Goal: Book appointment/travel/reservation

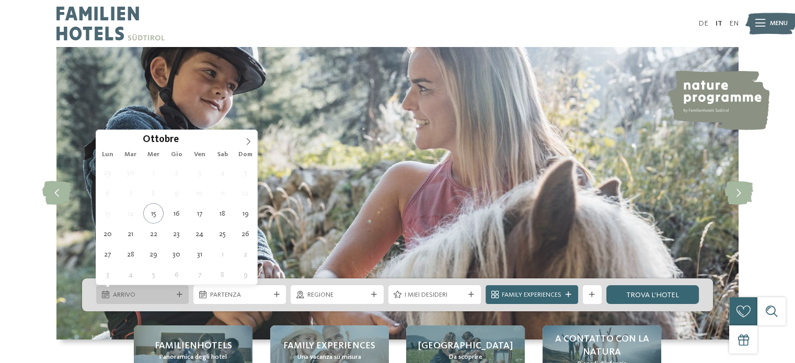
click at [138, 293] on span "Arrivo" at bounding box center [143, 294] width 60 height 9
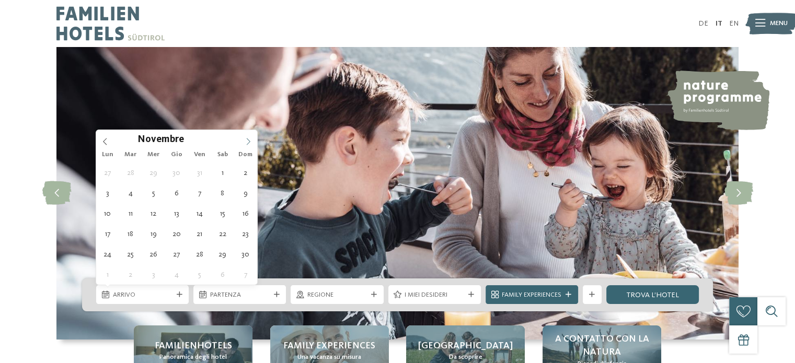
click at [247, 141] on icon at bounding box center [248, 141] width 7 height 7
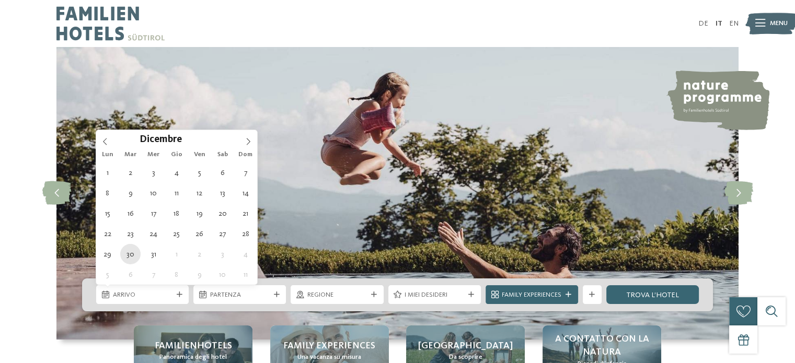
type div "[DATE]"
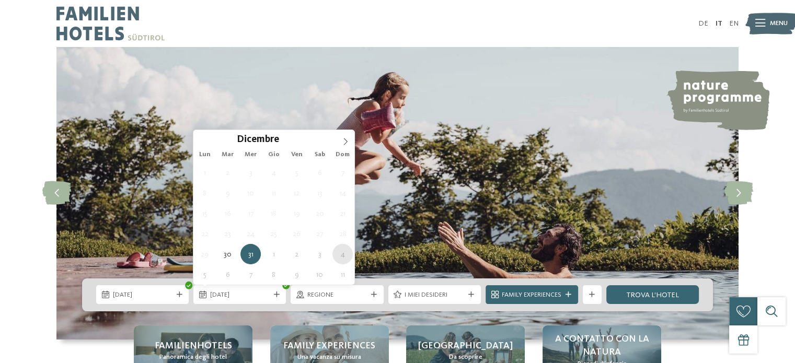
type div "[DATE]"
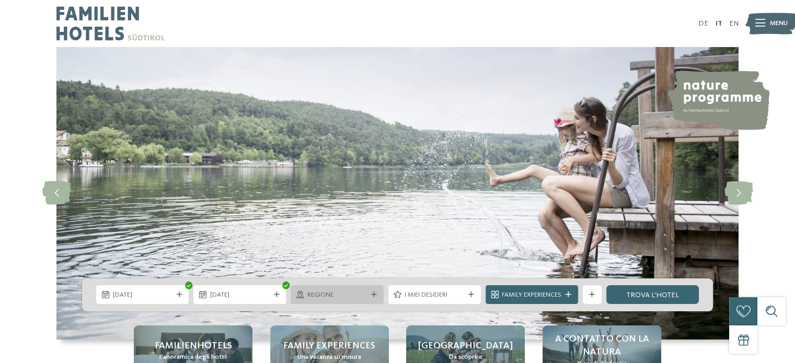
click at [315, 292] on span "Regione" at bounding box center [337, 294] width 60 height 9
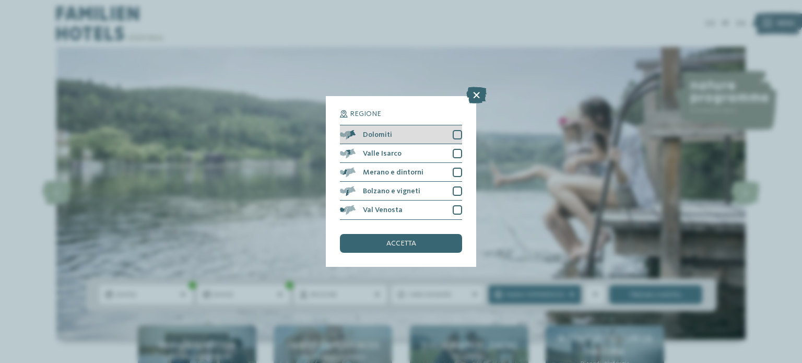
click at [458, 135] on div at bounding box center [457, 134] width 9 height 9
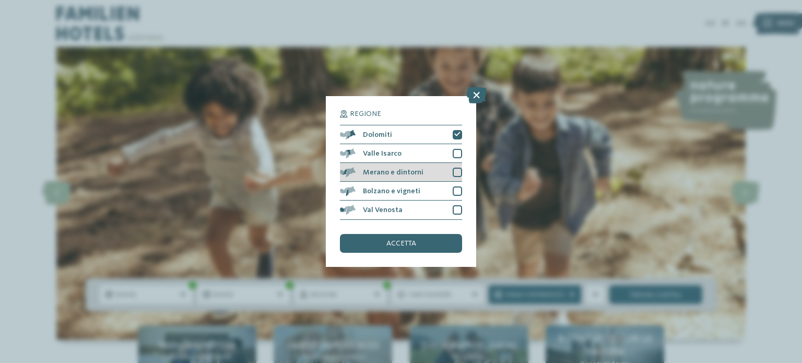
click at [459, 174] on div at bounding box center [457, 172] width 9 height 9
click at [459, 190] on div at bounding box center [457, 191] width 9 height 9
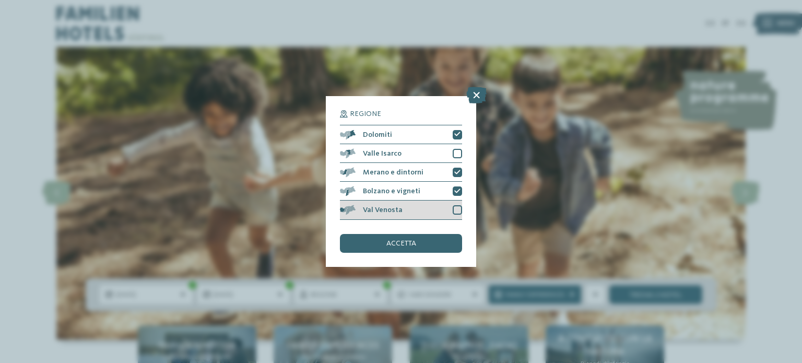
click at [459, 207] on div at bounding box center [457, 209] width 9 height 9
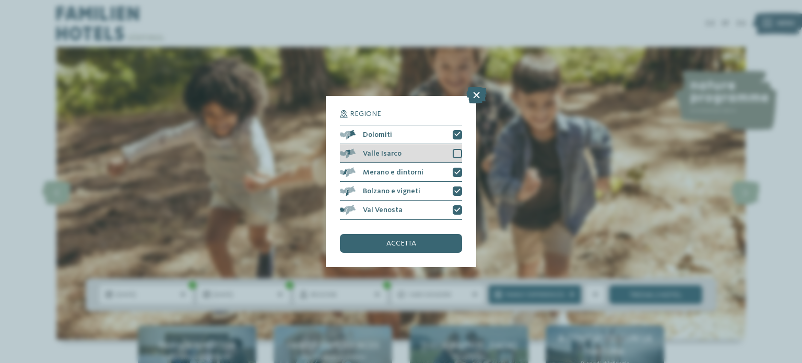
click at [456, 155] on div at bounding box center [457, 153] width 9 height 9
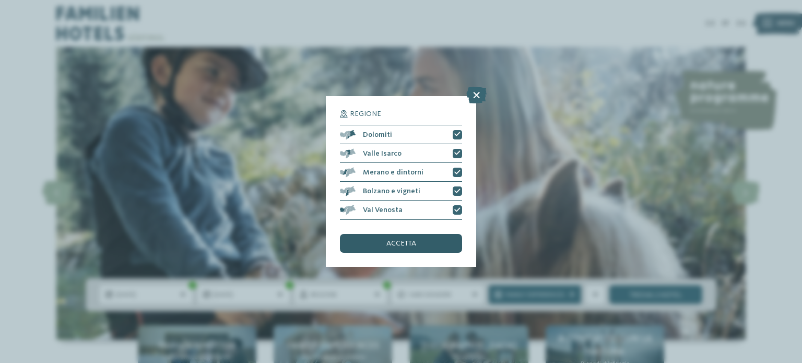
click at [424, 246] on div "accetta" at bounding box center [401, 243] width 122 height 19
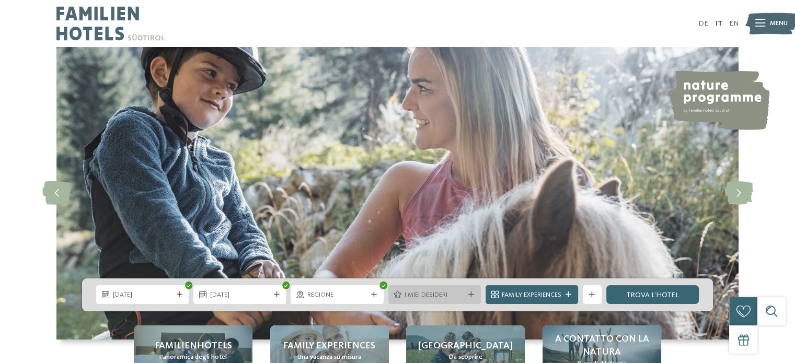
click at [453, 297] on span "I miei desideri" at bounding box center [434, 294] width 60 height 9
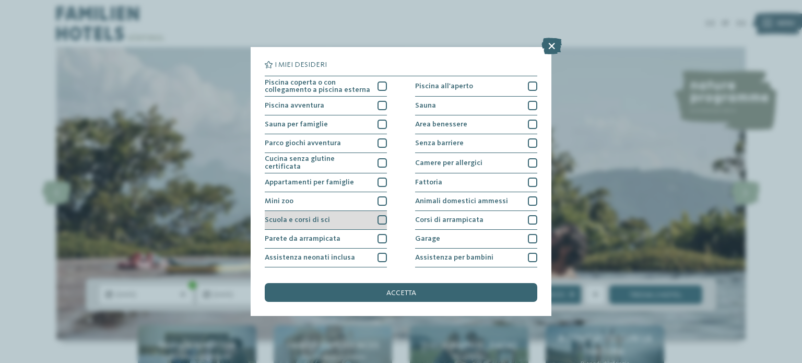
click at [380, 219] on div at bounding box center [382, 219] width 9 height 9
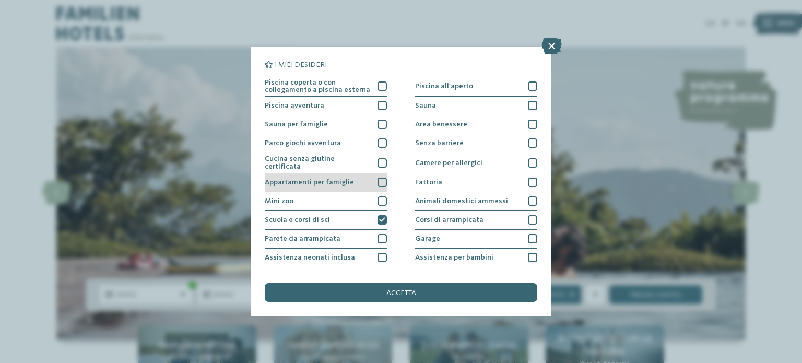
click at [378, 178] on div at bounding box center [382, 182] width 9 height 9
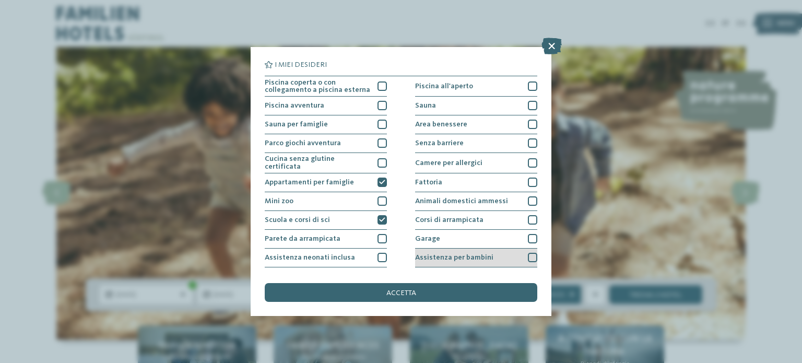
click at [528, 253] on div at bounding box center [532, 257] width 9 height 9
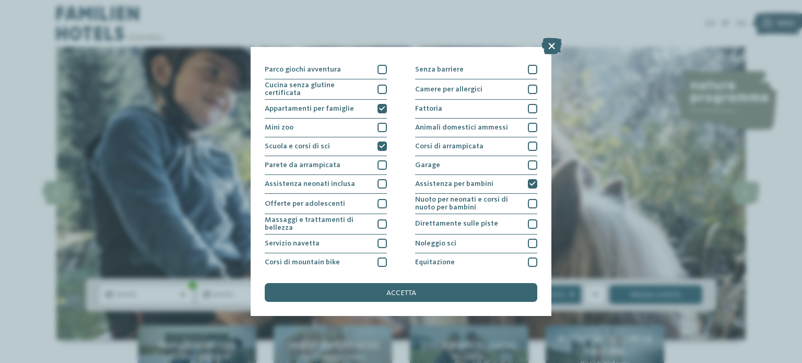
scroll to position [76, 0]
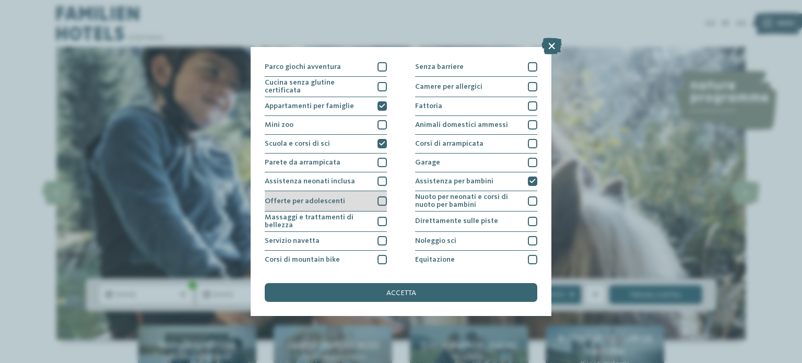
click at [381, 200] on div at bounding box center [382, 200] width 9 height 9
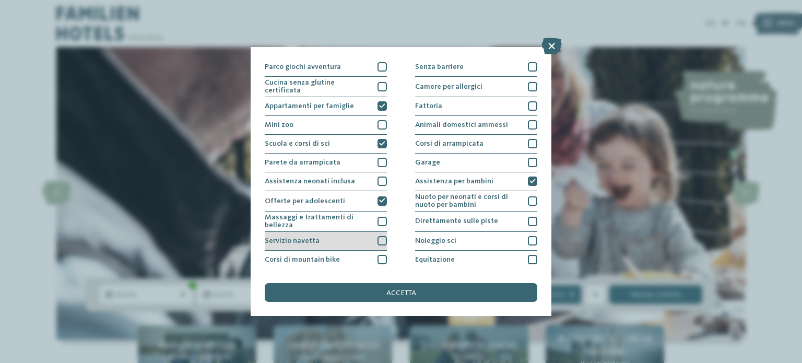
click at [380, 240] on div at bounding box center [382, 240] width 9 height 9
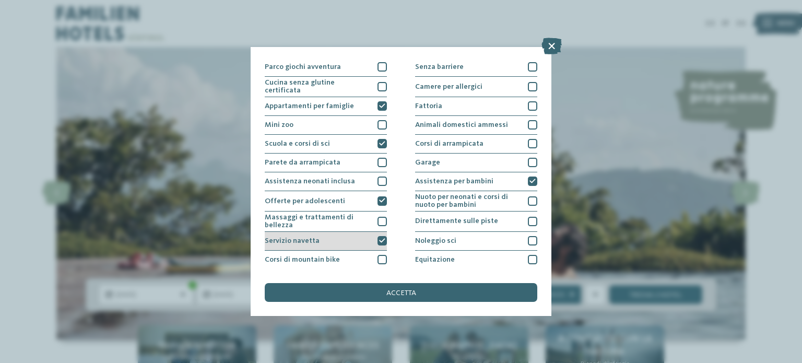
click at [381, 240] on icon at bounding box center [382, 241] width 6 height 6
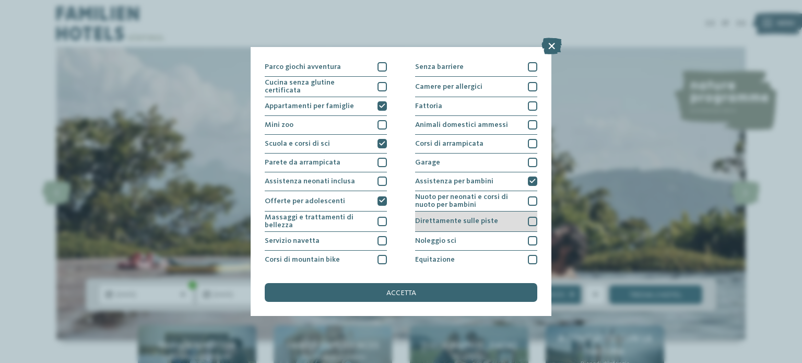
click at [528, 219] on div at bounding box center [532, 221] width 9 height 9
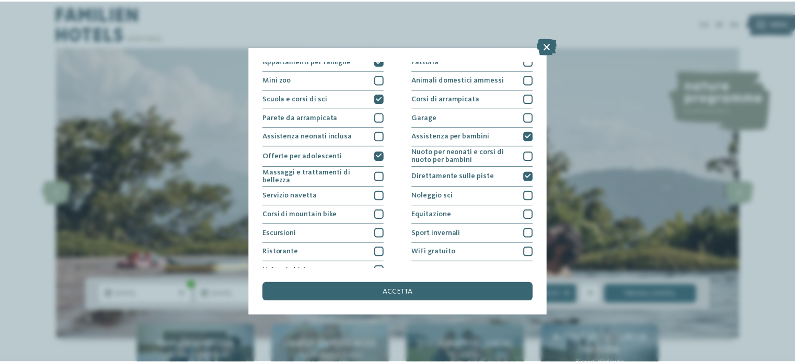
scroll to position [131, 0]
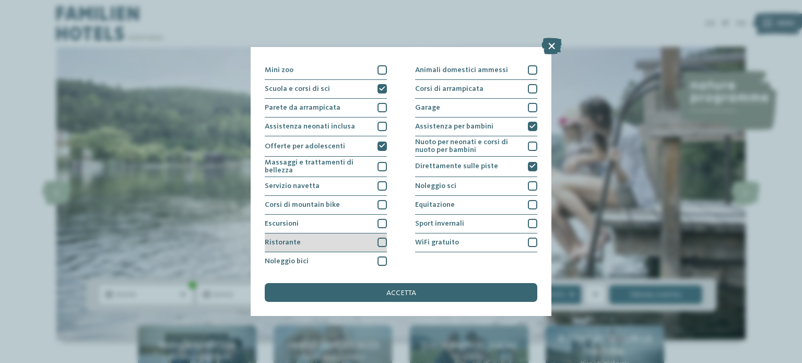
click at [380, 240] on div at bounding box center [382, 242] width 9 height 9
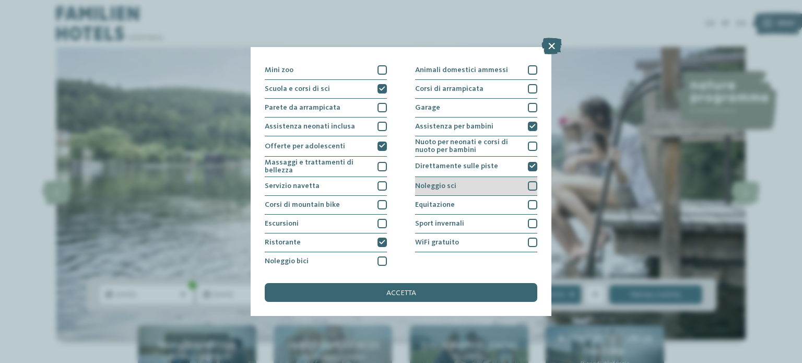
click at [528, 182] on div at bounding box center [532, 185] width 9 height 9
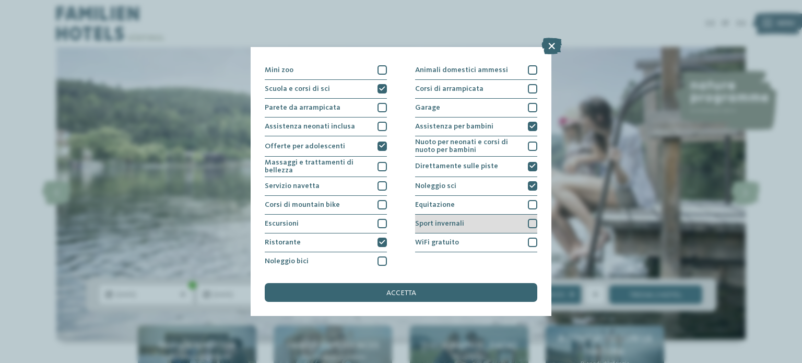
click at [528, 221] on div at bounding box center [532, 223] width 9 height 9
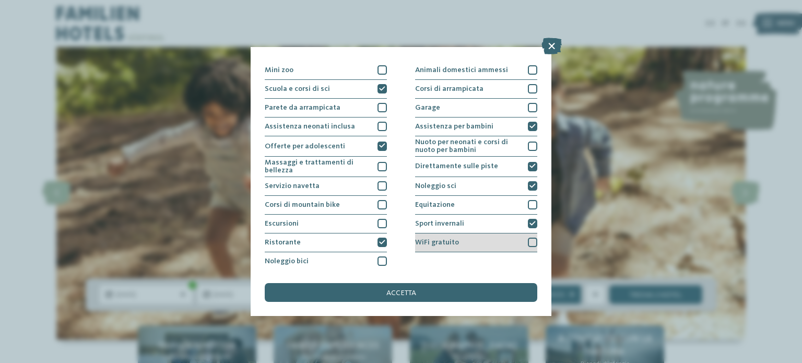
click at [528, 238] on div at bounding box center [532, 242] width 9 height 9
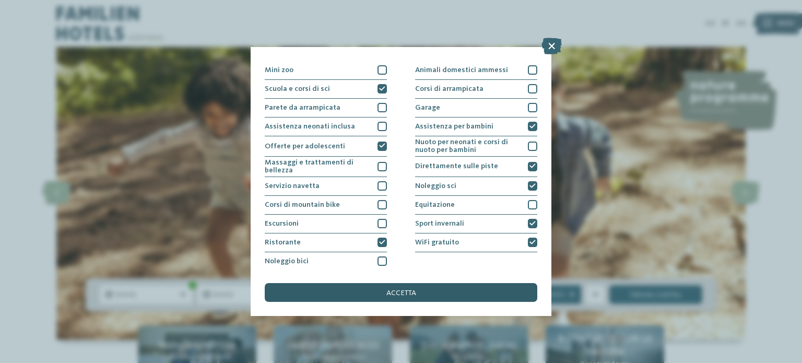
click at [497, 296] on div "accetta" at bounding box center [401, 292] width 273 height 19
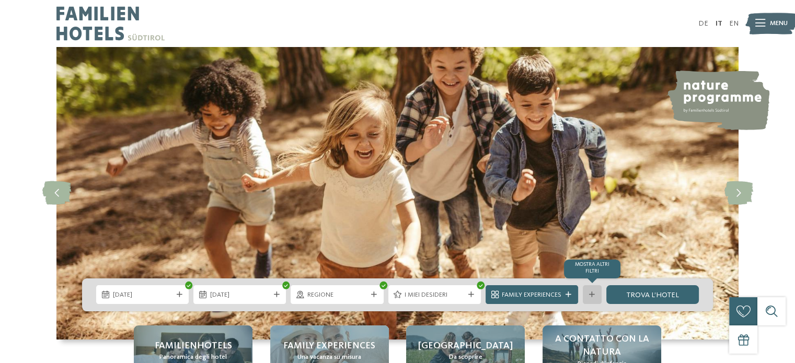
click at [595, 294] on icon at bounding box center [592, 295] width 6 height 6
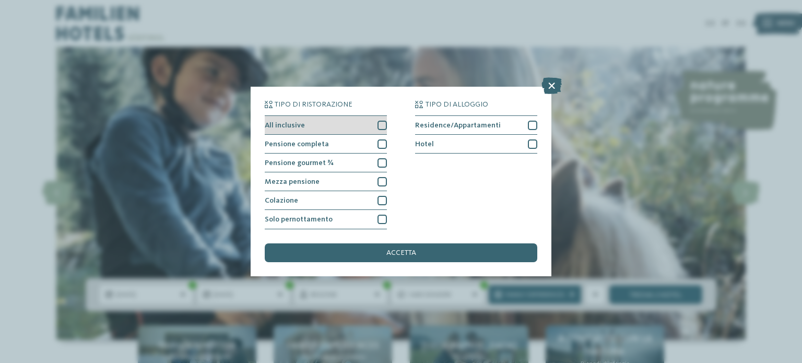
click at [385, 125] on div at bounding box center [382, 125] width 9 height 9
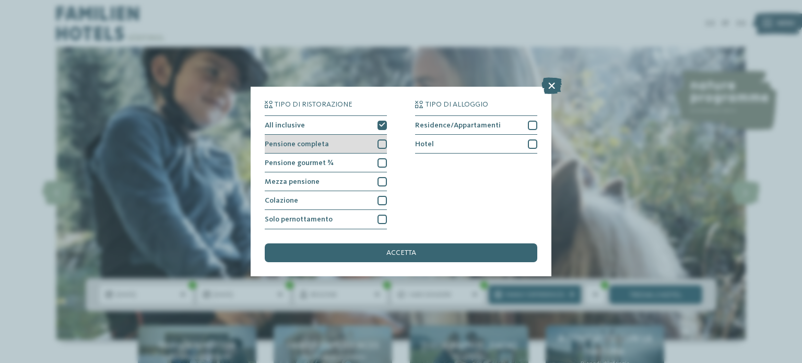
click at [382, 142] on div at bounding box center [382, 143] width 9 height 9
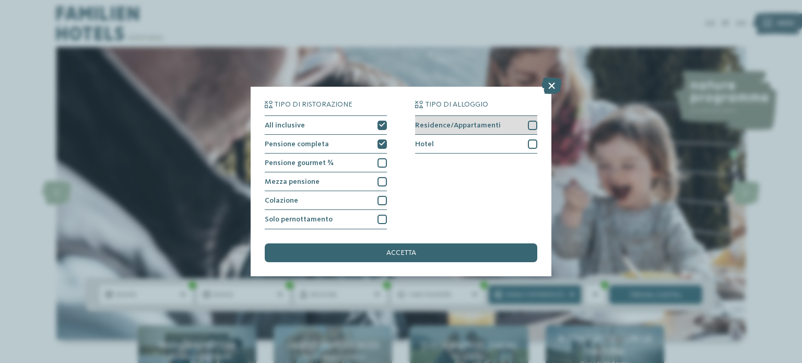
click at [532, 129] on div at bounding box center [532, 125] width 9 height 9
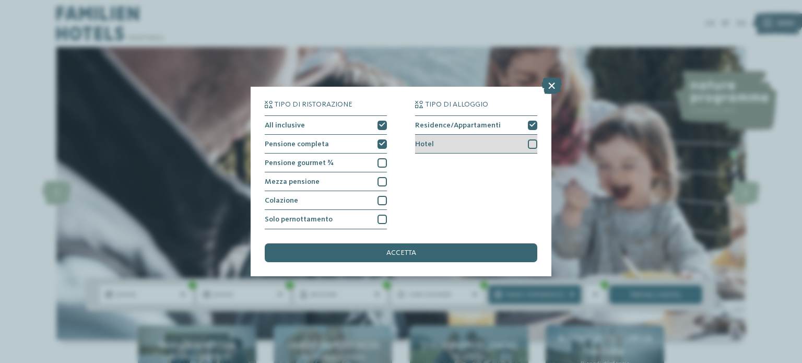
click at [531, 142] on div at bounding box center [532, 143] width 9 height 9
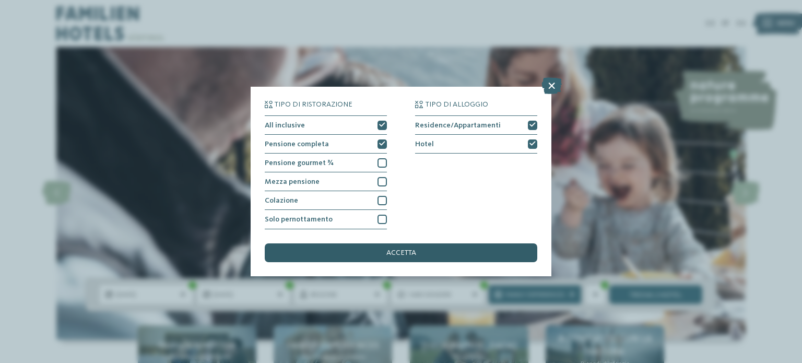
click at [474, 251] on div "accetta" at bounding box center [401, 252] width 273 height 19
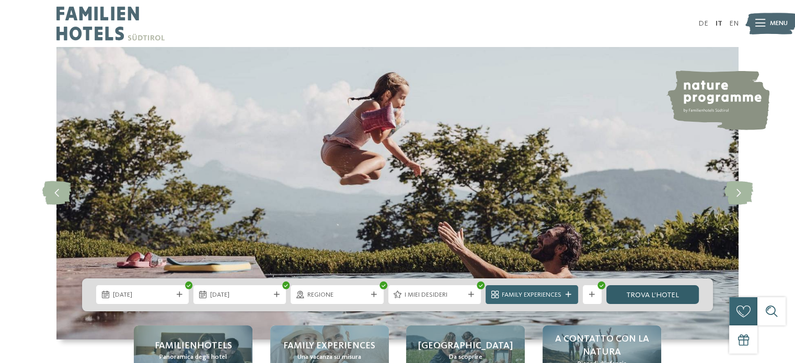
click at [642, 292] on link "trova l’hotel" at bounding box center [652, 294] width 92 height 19
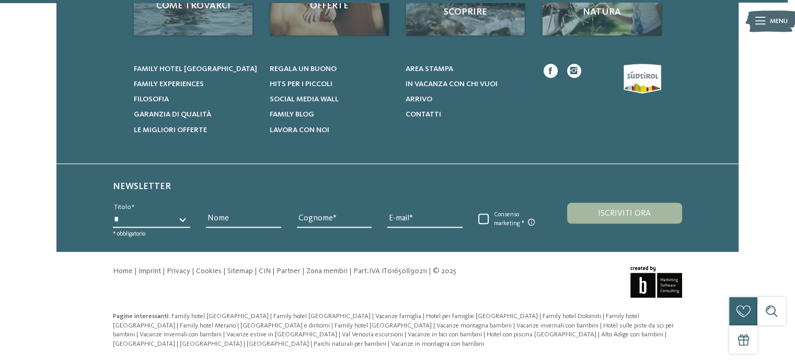
scroll to position [922, 0]
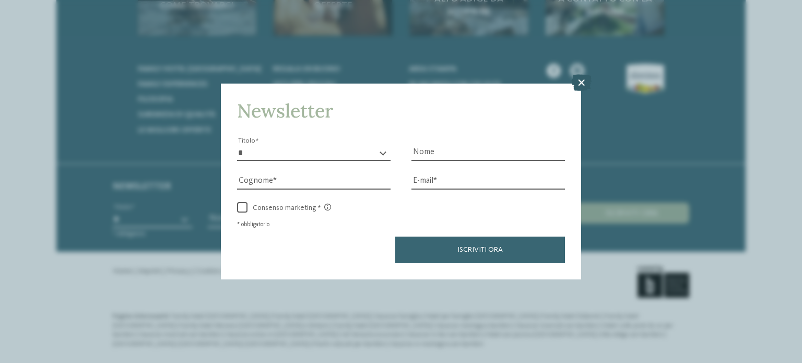
click at [581, 78] on icon at bounding box center [582, 82] width 20 height 17
